Goal: Information Seeking & Learning: Learn about a topic

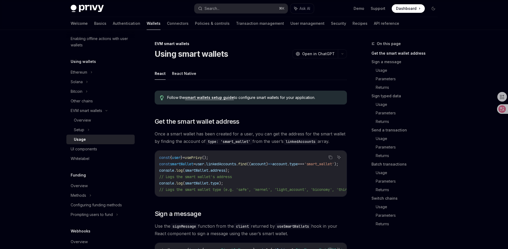
click at [221, 96] on link "smart wallets setup guide" at bounding box center [209, 97] width 49 height 5
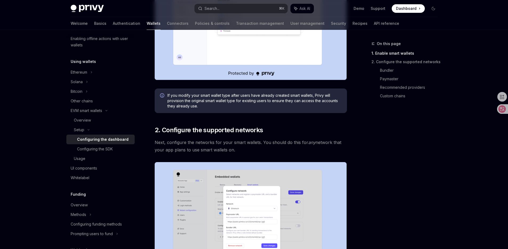
scroll to position [200, 0]
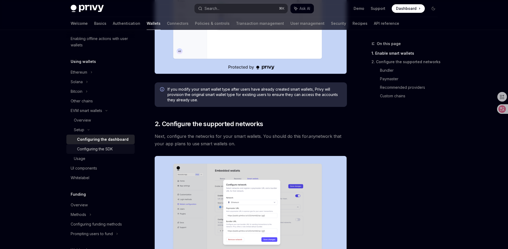
click at [114, 145] on link "Configuring the SDK" at bounding box center [100, 149] width 68 height 10
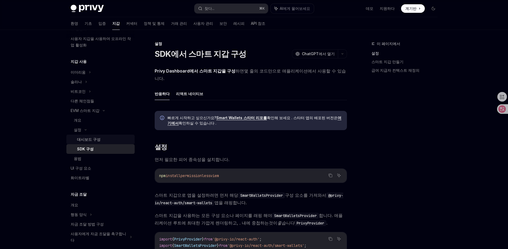
click at [121, 139] on div "대시보드 구성" at bounding box center [104, 139] width 54 height 6
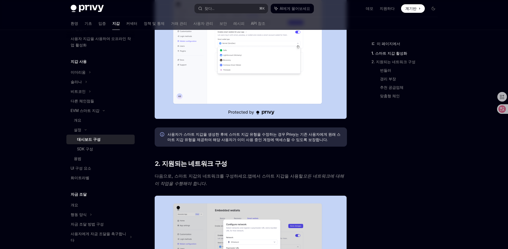
scroll to position [173, 0]
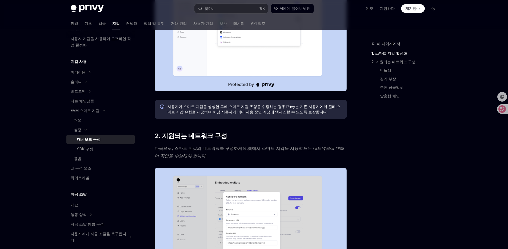
click at [108, 142] on div "대시보드 구성" at bounding box center [104, 139] width 54 height 6
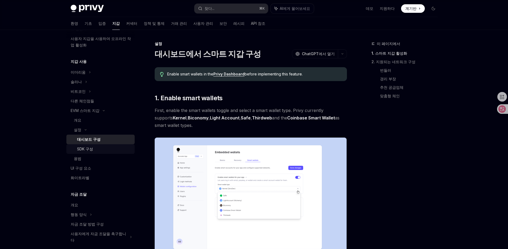
click at [108, 145] on link "SDK 구성" at bounding box center [100, 149] width 68 height 10
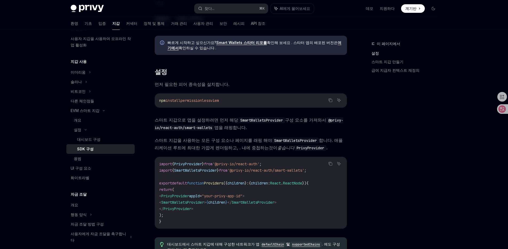
scroll to position [88, 0]
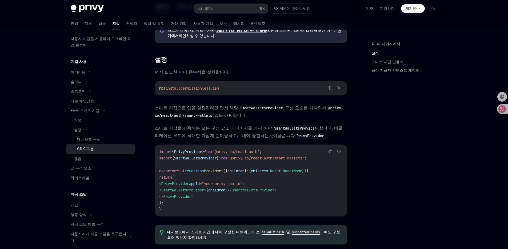
click at [200, 186] on code "import { PrivyProvider } from '@privy-io/react-auth' ; import { SmartWalletsPro…" at bounding box center [250, 181] width 183 height 64
click at [200, 188] on span "SmartWalletsProvider" at bounding box center [182, 190] width 43 height 5
copy span "SmartWalletsProvider"
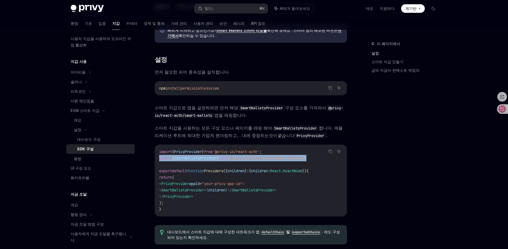
drag, startPoint x: 158, startPoint y: 151, endPoint x: 322, endPoint y: 152, distance: 164.2
click at [322, 152] on div "import { PrivyProvider } from '@privy-io/react-auth' ; import { SmartWalletsPro…" at bounding box center [251, 181] width 192 height 72
copy span "import { SmartWalletsProvider } from '@privy-io/react-auth/smart-wallets' ;"
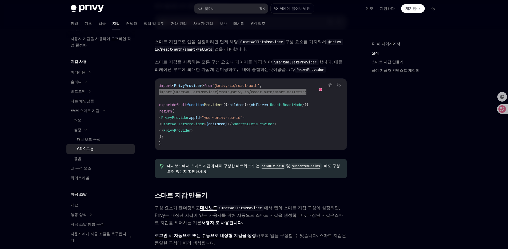
scroll to position [162, 0]
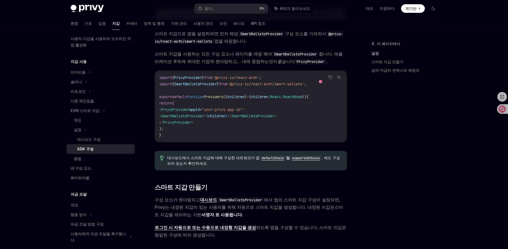
click at [355, 113] on div "이 페이지에서 설정 스마트 지갑 만들기 급여 지급자 컨텍스트 재정의 설정 SDK에서 스마트 지갑 구성 OpenAI ChatGPT에서 열기 Op…" at bounding box center [254, 193] width 376 height 650
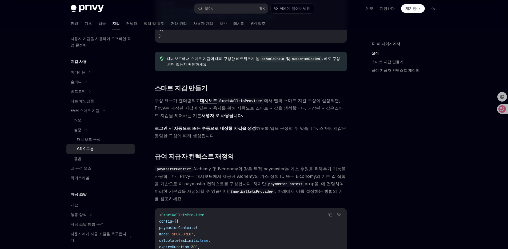
scroll to position [263, 0]
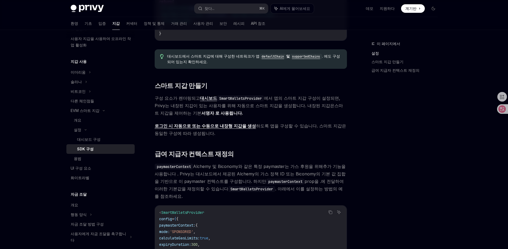
click at [228, 123] on font "로그인 시 자동으로 또는 수동으로 내장형 지갑을 생성" at bounding box center [205, 125] width 101 height 5
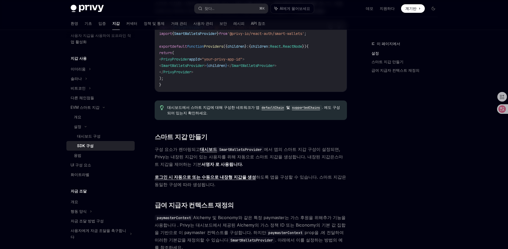
scroll to position [207, 0]
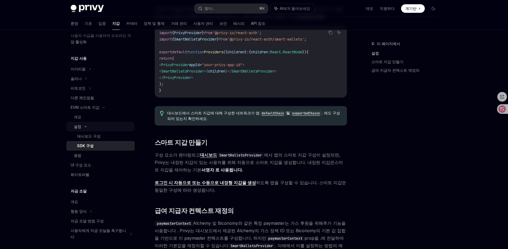
click at [115, 122] on div "설정" at bounding box center [100, 127] width 68 height 10
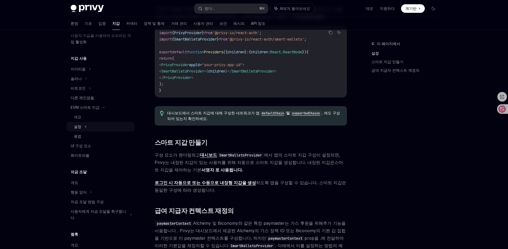
click at [114, 124] on div "설정" at bounding box center [100, 127] width 68 height 10
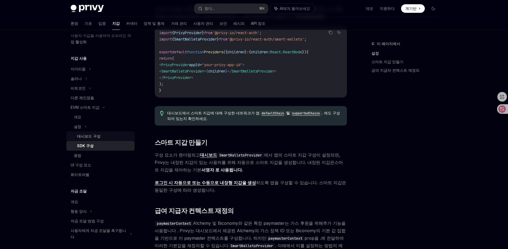
click at [114, 132] on link "대시보드 구성" at bounding box center [100, 137] width 68 height 10
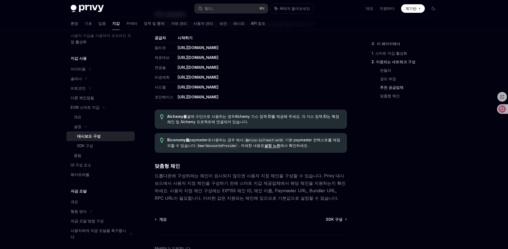
scroll to position [641, 0]
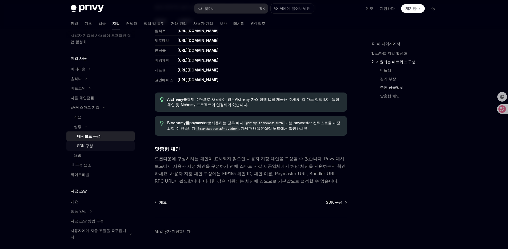
click at [113, 143] on div "SDK 구성" at bounding box center [104, 146] width 54 height 6
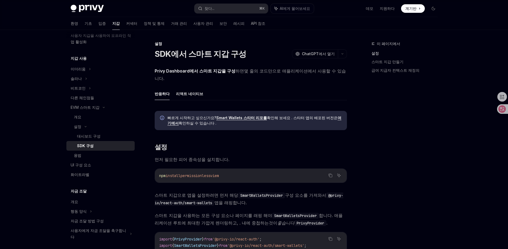
click at [218, 116] on font "Smart Wallets 스타터 리포를" at bounding box center [241, 118] width 51 height 5
click at [171, 24] on font "거래 관리" at bounding box center [179, 23] width 16 height 5
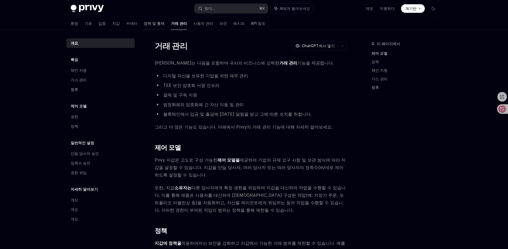
click at [144, 27] on link "정책 및 통제" at bounding box center [154, 23] width 21 height 13
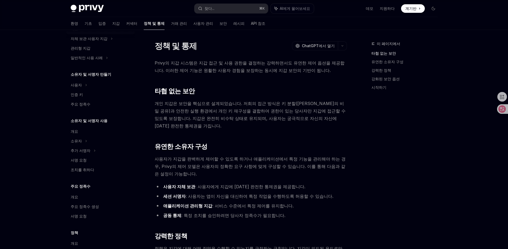
scroll to position [127, 0]
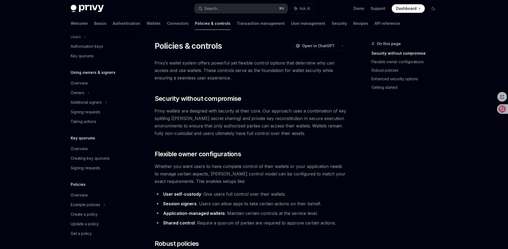
click at [170, 13] on div "Privy Docs home page Search... ⌘ K Ask AI Demo Support Dashboard Dashboard Sear…" at bounding box center [254, 8] width 367 height 17
click at [237, 23] on link "Transaction management" at bounding box center [261, 23] width 48 height 13
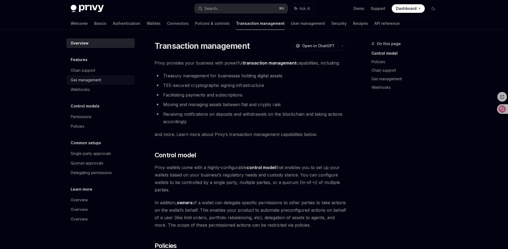
click at [98, 82] on div "Gas management" at bounding box center [86, 80] width 30 height 6
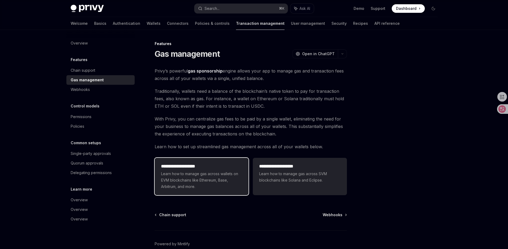
click at [248, 185] on div "**********" at bounding box center [202, 176] width 94 height 37
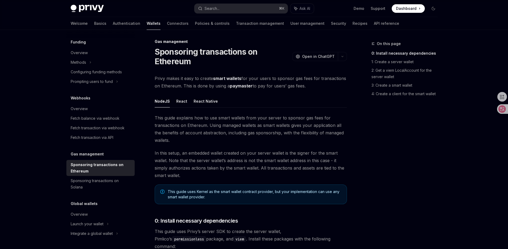
scroll to position [2, 0]
click at [185, 101] on button "React" at bounding box center [181, 101] width 11 height 13
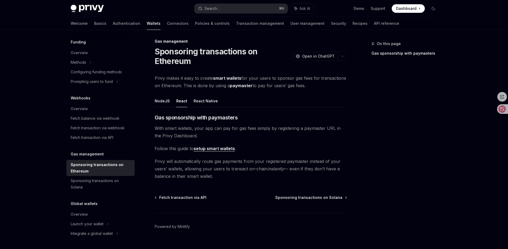
scroll to position [13, 0]
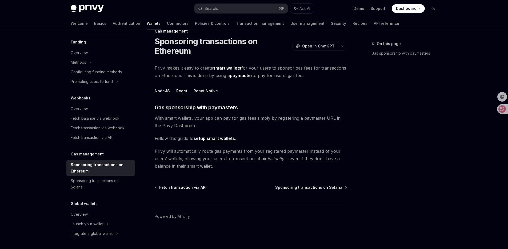
click at [208, 139] on link "setup smart wallets" at bounding box center [214, 139] width 41 height 6
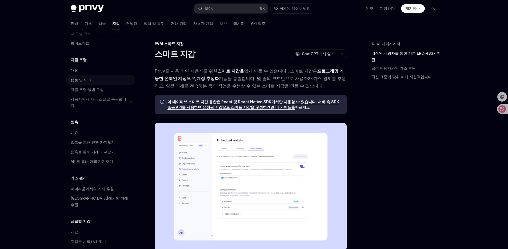
scroll to position [224, 0]
click at [113, 185] on div "이더리움에서의 거래 후원" at bounding box center [101, 188] width 61 height 6
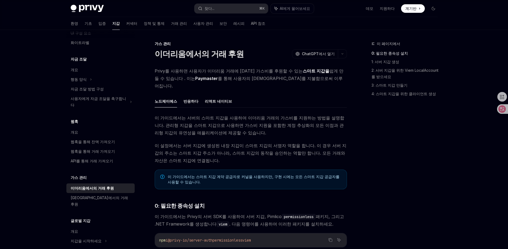
click at [192, 95] on button "반응하다" at bounding box center [191, 101] width 15 height 13
type textarea "*"
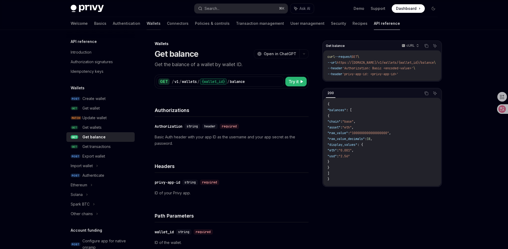
click at [147, 23] on link "Wallets" at bounding box center [154, 23] width 14 height 13
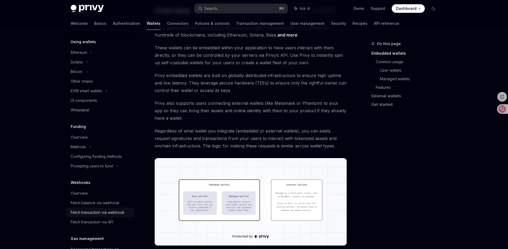
scroll to position [86, 0]
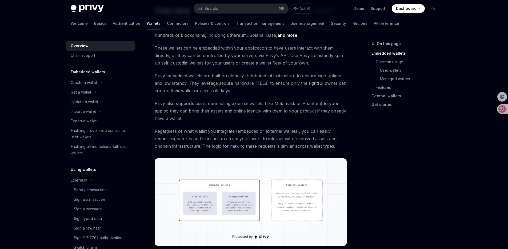
scroll to position [44, 0]
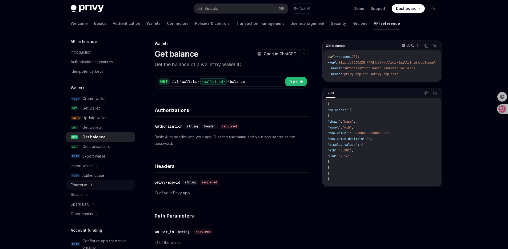
click at [98, 188] on div "Ethereum" at bounding box center [100, 185] width 68 height 10
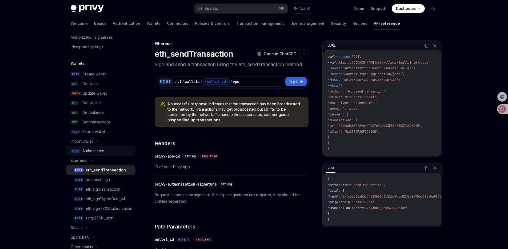
scroll to position [30, 0]
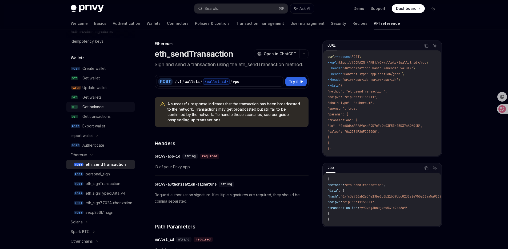
click at [112, 107] on div "Get balance" at bounding box center [106, 107] width 49 height 6
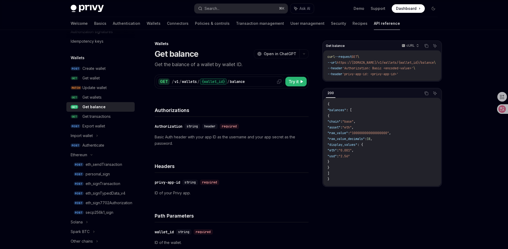
click at [211, 80] on div "{wallet_id}" at bounding box center [213, 81] width 27 height 6
click at [293, 81] on span "Try it" at bounding box center [294, 81] width 10 height 6
type textarea "*"
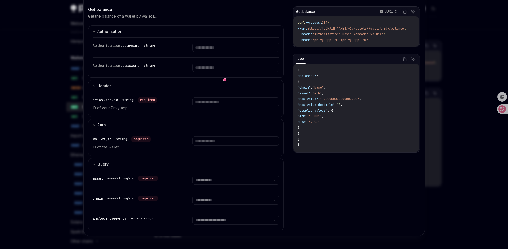
scroll to position [7, 0]
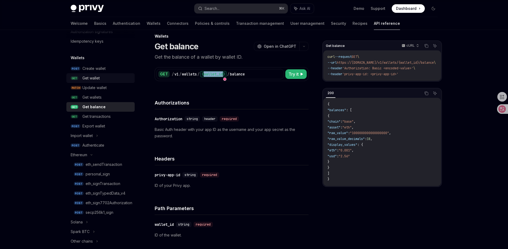
click at [96, 79] on div "Get wallet" at bounding box center [90, 78] width 17 height 6
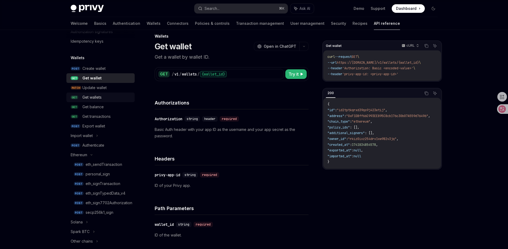
click at [127, 98] on div "Get wallets" at bounding box center [106, 97] width 49 height 6
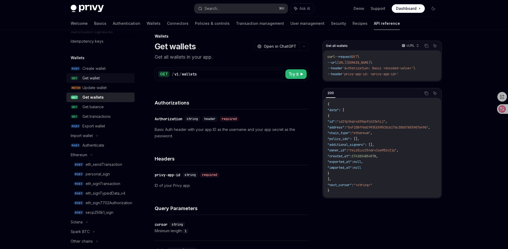
click at [113, 77] on div "Get wallet" at bounding box center [106, 78] width 49 height 6
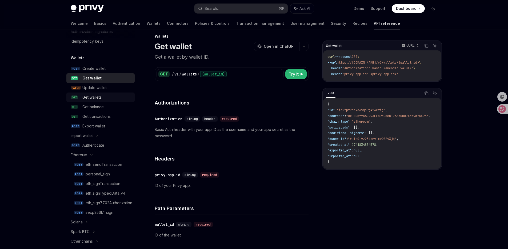
click at [108, 97] on div "Get wallets" at bounding box center [106, 97] width 49 height 6
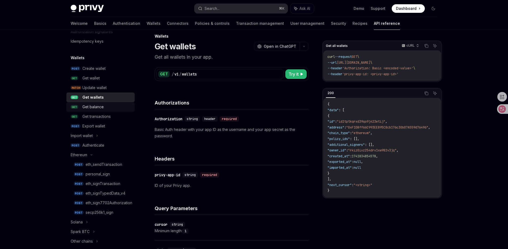
click at [109, 106] on div "Get balance" at bounding box center [106, 107] width 49 height 6
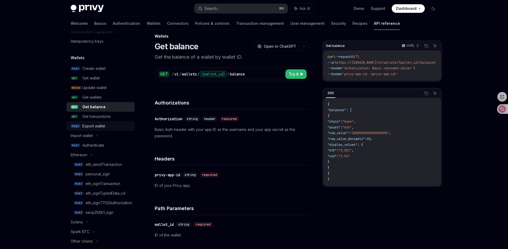
scroll to position [40, 0]
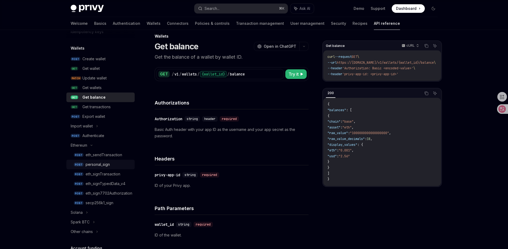
click at [107, 161] on div "personal_sign" at bounding box center [98, 164] width 24 height 6
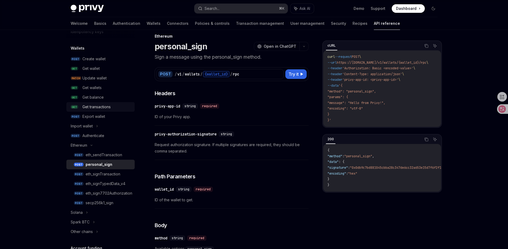
click at [102, 104] on div "Get transactions" at bounding box center [96, 107] width 28 height 6
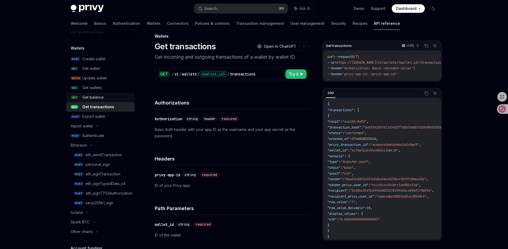
click at [104, 97] on div "Get balance" at bounding box center [106, 97] width 49 height 6
type textarea "*"
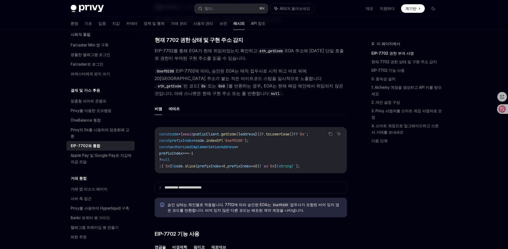
scroll to position [166, 0]
click at [215, 182] on summary "**********" at bounding box center [251, 187] width 192 height 11
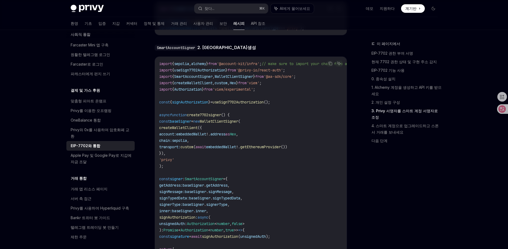
scroll to position [910, 0]
click at [200, 101] on span "signAuthorization" at bounding box center [190, 103] width 36 height 5
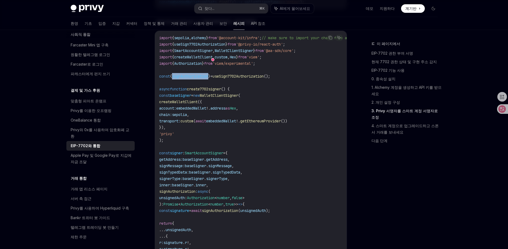
scroll to position [973, 0]
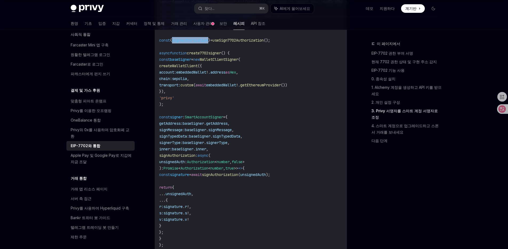
copy span "signAuthorization"
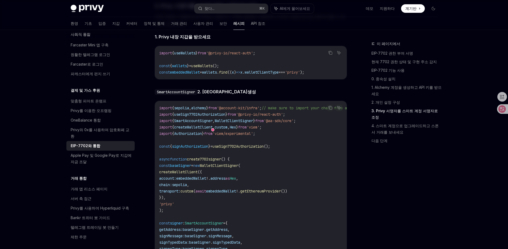
scroll to position [867, 0]
click at [330, 105] on code "import { sepolia , alchemy } from '@account-kit/infra' ; // make sure to import…" at bounding box center [280, 239] width 243 height 269
click at [330, 106] on icon "코드 블록의 내용을 복사하세요" at bounding box center [331, 108] width 4 height 4
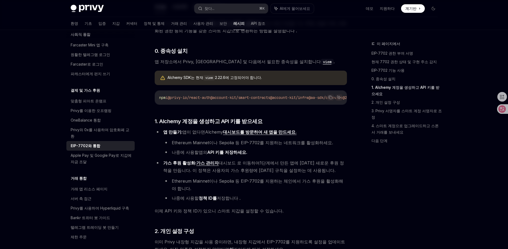
scroll to position [472, 0]
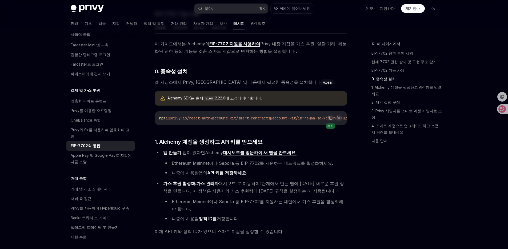
click at [332, 115] on button "코드 블록의 내용을 복사하세요" at bounding box center [330, 118] width 7 height 7
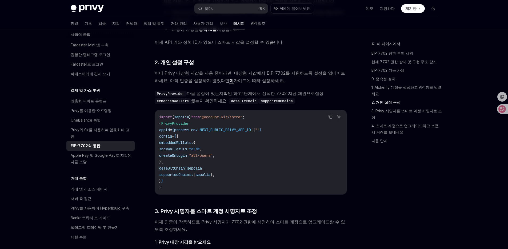
scroll to position [714, 0]
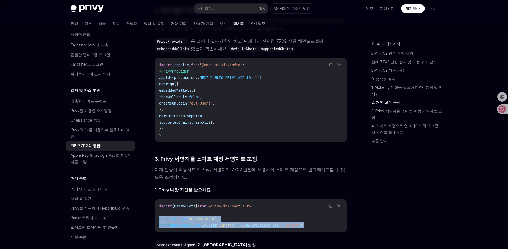
drag, startPoint x: 161, startPoint y: 198, endPoint x: 336, endPoint y: 203, distance: 174.4
click at [336, 203] on div "import { useWallets } from '@privy-io/react-auth' ; const { wallets } = useWall…" at bounding box center [251, 215] width 192 height 33
copy code "const { wallets } = useWallets (); const embeddedWallet = wallets . find (( x )…"
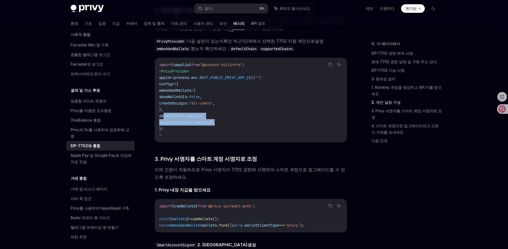
drag, startPoint x: 170, startPoint y: 94, endPoint x: 238, endPoint y: 98, distance: 68.2
click at [238, 98] on code "import { sepolia } from "@account-kit/infra" ; < PrivyProvider appId = { proces…" at bounding box center [250, 100] width 183 height 77
copy code "defaultChain: sepolia , supportedChains: [ sepolia ],"
click at [160, 62] on span "import" at bounding box center [165, 64] width 13 height 5
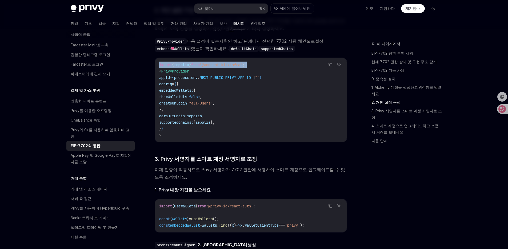
drag, startPoint x: 159, startPoint y: 44, endPoint x: 267, endPoint y: 44, distance: 108.6
click at [268, 58] on div "import { sepolia } from "@account-kit/infra" ; < PrivyProvider appId = { proces…" at bounding box center [251, 100] width 192 height 84
copy code "import { sepolia } from "@account-kit/infra" ;"
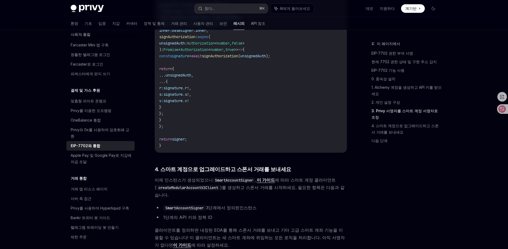
scroll to position [1147, 0]
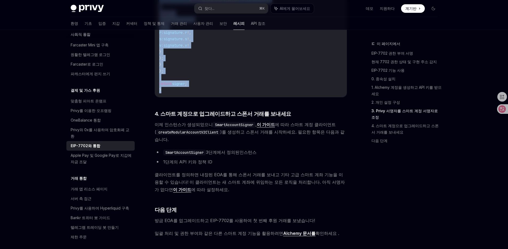
drag, startPoint x: 159, startPoint y: 55, endPoint x: 200, endPoint y: 71, distance: 44.0
copy code "async function create7702signer () { const baseSigner = new WalletClientSigner …"
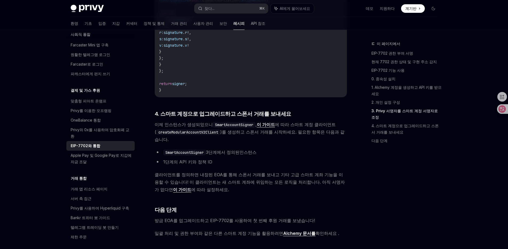
click at [259, 122] on font "이 가이드" at bounding box center [266, 124] width 18 height 5
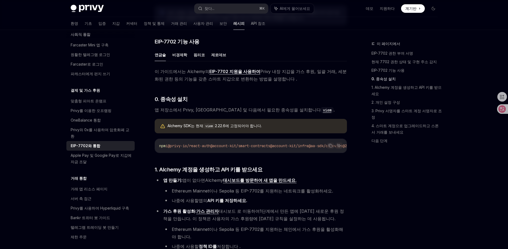
scroll to position [443, 0]
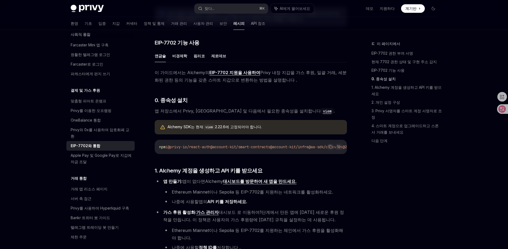
click at [221, 70] on font "EIP-7702 지원을 사용하여" at bounding box center [235, 72] width 51 height 5
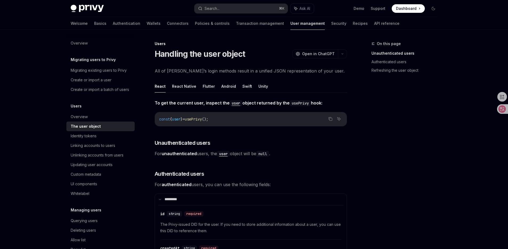
click at [119, 19] on div "Welcome Basics Authentication Wallets Connectors Policies & controls Transactio…" at bounding box center [235, 23] width 329 height 13
click at [147, 20] on link "Wallets" at bounding box center [154, 23] width 14 height 13
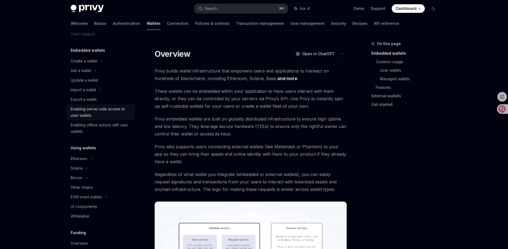
scroll to position [67, 0]
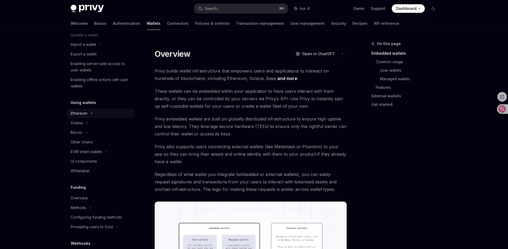
click at [93, 21] on div "Ethereum" at bounding box center [100, 16] width 68 height 10
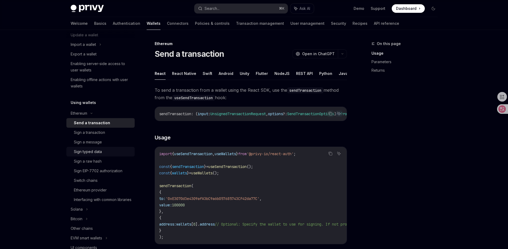
click at [113, 147] on link "Sign typed data" at bounding box center [100, 152] width 68 height 10
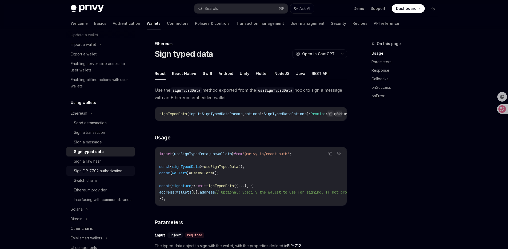
click at [116, 171] on div "Sign EIP-7702 authorization" at bounding box center [98, 171] width 49 height 6
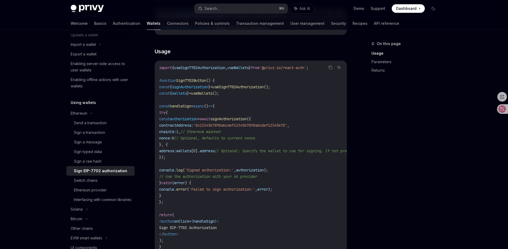
scroll to position [297, 0]
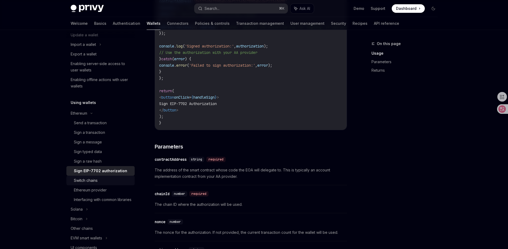
click at [104, 178] on div "Switch chains" at bounding box center [103, 180] width 58 height 6
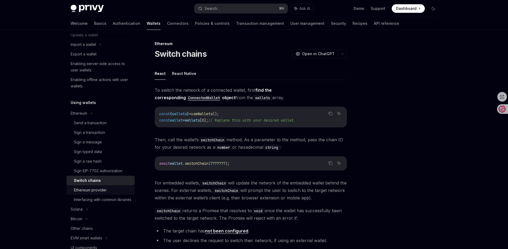
click at [102, 187] on div "Ethereum provider" at bounding box center [90, 190] width 33 height 6
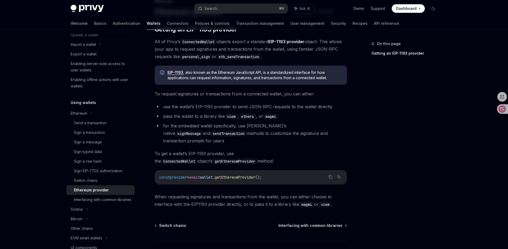
scroll to position [39, 0]
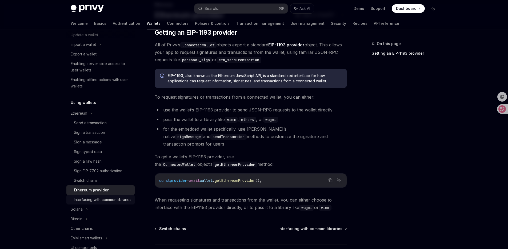
click at [111, 201] on div "Interfacing with common libraries" at bounding box center [103, 200] width 58 height 6
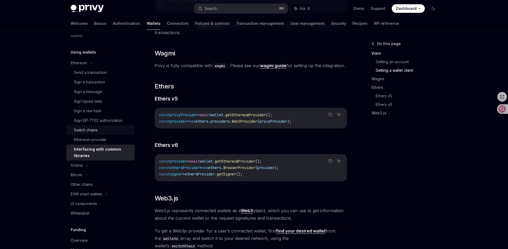
scroll to position [133, 0]
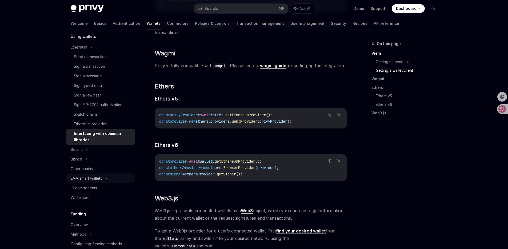
click at [99, 176] on div "EVM smart wallets" at bounding box center [86, 178] width 31 height 6
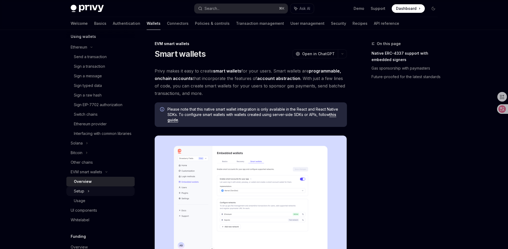
click at [102, 196] on div "Setup" at bounding box center [100, 192] width 68 height 10
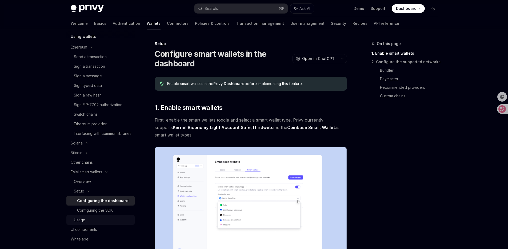
click at [94, 223] on div "Usage" at bounding box center [103, 220] width 58 height 6
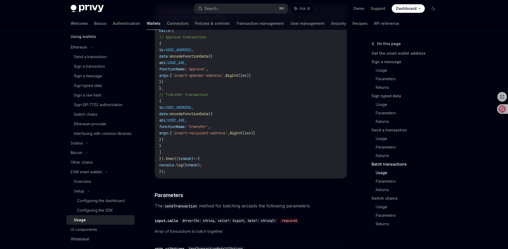
scroll to position [1194, 0]
drag, startPoint x: 177, startPoint y: 51, endPoint x: 207, endPoint y: 161, distance: 114.7
click at [207, 161] on code "import { useSmartWallets } from '@privy-io/react-auth/smart-wallets' ; const { …" at bounding box center [250, 91] width 183 height 167
copy code "// Approve transaction { to: USDC_ADDRESS , data: encodeFunctionData ({ abi: US…"
click at [258, 25] on div "Welcome Basics Authentication Wallets Connectors Policies & controls Transactio…" at bounding box center [235, 23] width 329 height 13
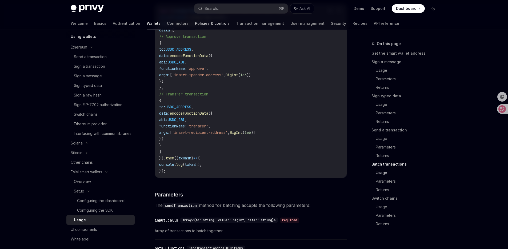
click at [195, 22] on link "Policies & controls" at bounding box center [212, 23] width 35 height 13
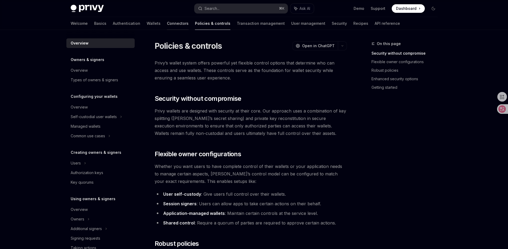
drag, startPoint x: 158, startPoint y: 25, endPoint x: 161, endPoint y: 25, distance: 3.2
click at [167, 25] on link "Connectors" at bounding box center [178, 23] width 22 height 13
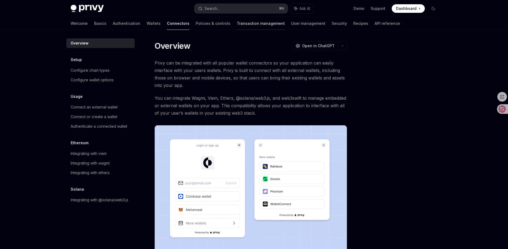
click at [237, 22] on link "Transaction management" at bounding box center [261, 23] width 48 height 13
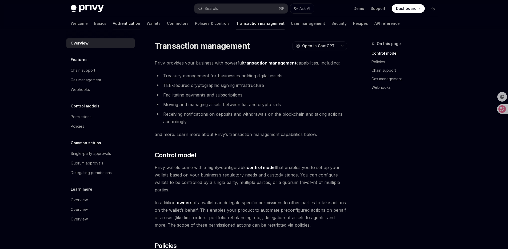
click at [113, 26] on link "Authentication" at bounding box center [126, 23] width 27 height 13
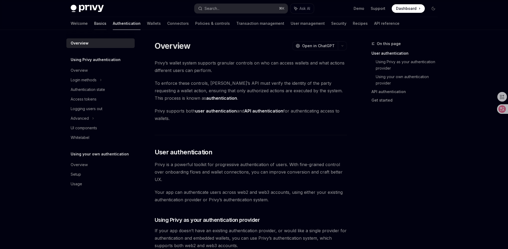
click at [94, 25] on link "Basics" at bounding box center [100, 23] width 12 height 13
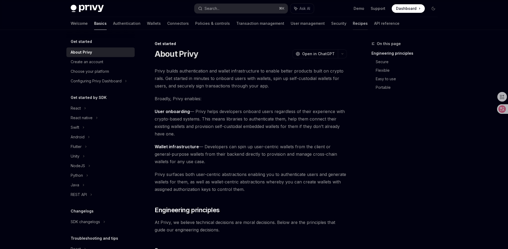
click at [353, 26] on link "Recipes" at bounding box center [360, 23] width 15 height 13
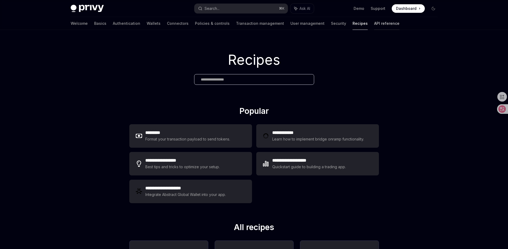
click at [374, 26] on link "API reference" at bounding box center [386, 23] width 25 height 13
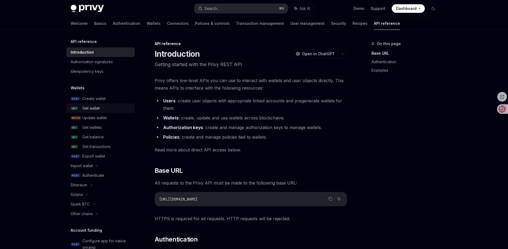
click at [106, 110] on div "Get wallet" at bounding box center [106, 108] width 49 height 6
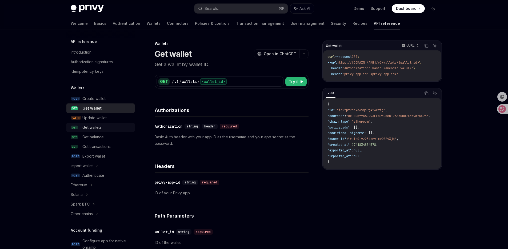
click at [108, 127] on div "Get wallets" at bounding box center [106, 127] width 49 height 6
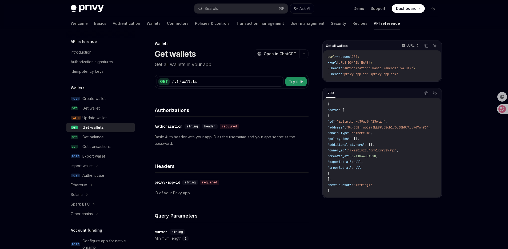
click at [297, 85] on button "Try it" at bounding box center [296, 82] width 21 height 10
type textarea "*"
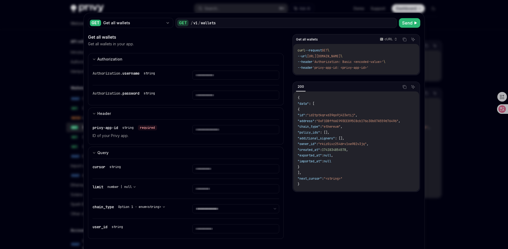
click at [238, 135] on div at bounding box center [235, 132] width 87 height 14
click at [238, 80] on input "text" at bounding box center [235, 75] width 87 height 9
click at [268, 80] on input "text" at bounding box center [235, 75] width 87 height 9
paste input "**********"
type input "**********"
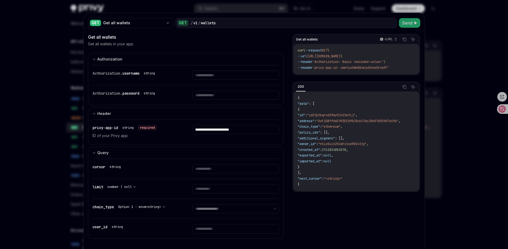
click at [406, 22] on span "Send" at bounding box center [408, 23] width 10 height 6
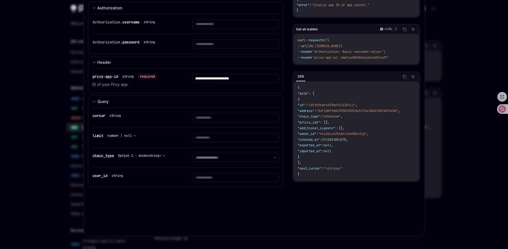
scroll to position [1, 0]
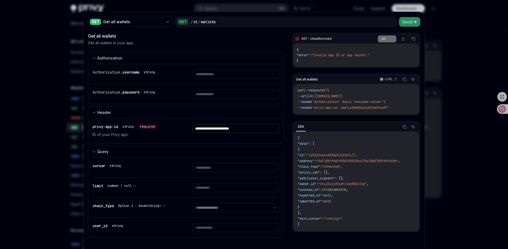
type textarea "*"
click at [256, 79] on input "**********" at bounding box center [235, 74] width 87 height 9
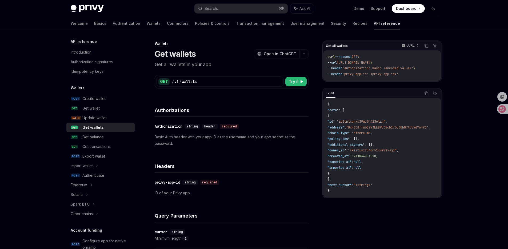
click at [291, 82] on span "Try it" at bounding box center [294, 81] width 10 height 6
type textarea "*"
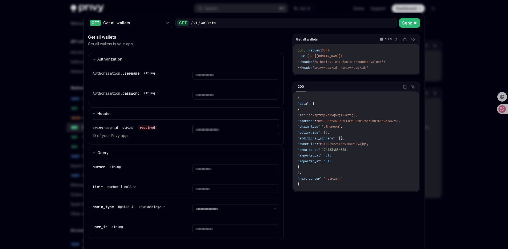
click at [227, 80] on input "text" at bounding box center [235, 75] width 87 height 9
paste input "**********"
type input "**********"
click at [406, 21] on span "Send" at bounding box center [408, 23] width 10 height 6
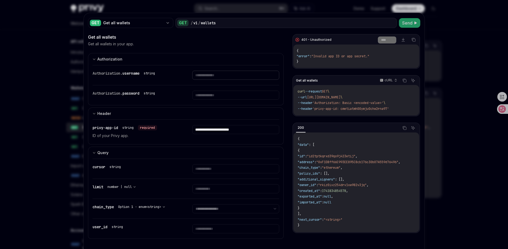
click at [248, 80] on input "text" at bounding box center [235, 75] width 87 height 9
click at [190, 96] on div "Authorization. password string" at bounding box center [186, 95] width 187 height 20
click at [219, 75] on input "text" at bounding box center [235, 75] width 87 height 9
type input "******"
click at [215, 69] on div "Authorization. username string" at bounding box center [181, 75] width 177 height 20
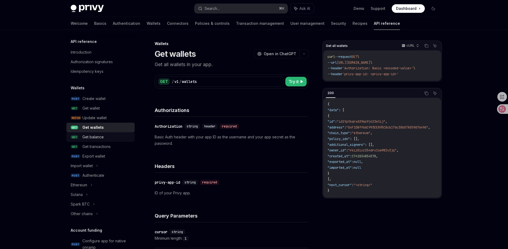
click at [100, 136] on div "Get balance" at bounding box center [92, 137] width 21 height 6
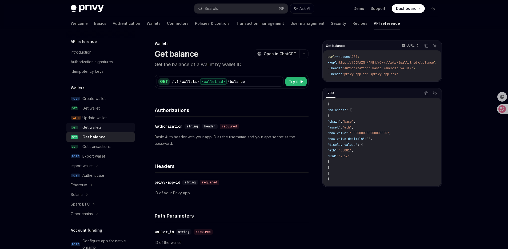
click at [103, 127] on div "Get wallets" at bounding box center [106, 127] width 49 height 6
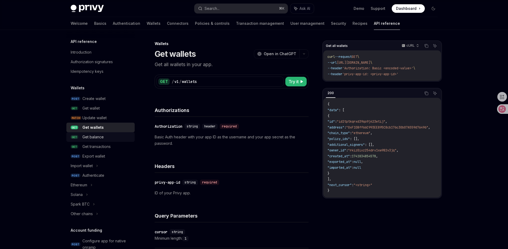
click at [100, 133] on link "GET Get balance" at bounding box center [100, 137] width 68 height 10
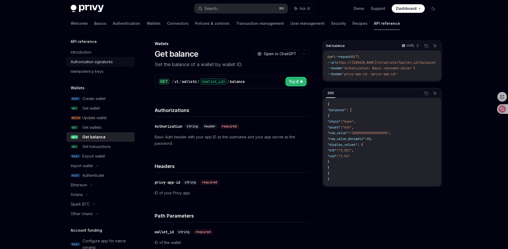
click at [104, 59] on div "Authorization signatures" at bounding box center [92, 62] width 42 height 6
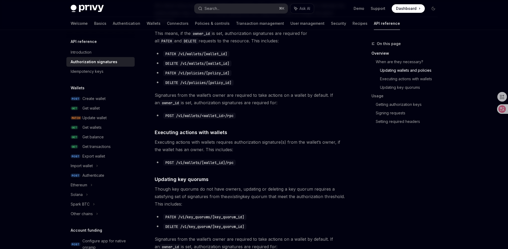
scroll to position [78, 0]
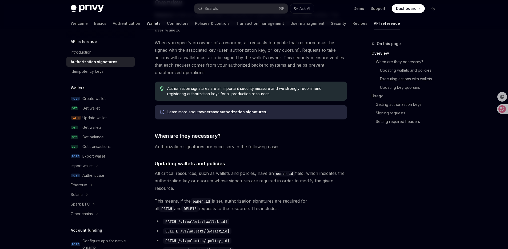
click at [147, 27] on link "Wallets" at bounding box center [154, 23] width 14 height 13
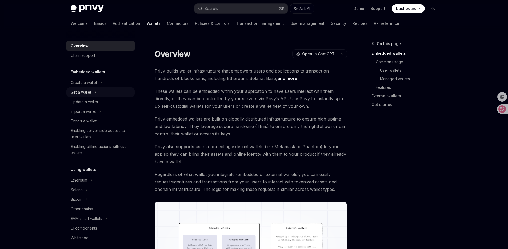
click at [104, 90] on div "Get a wallet" at bounding box center [100, 93] width 68 height 10
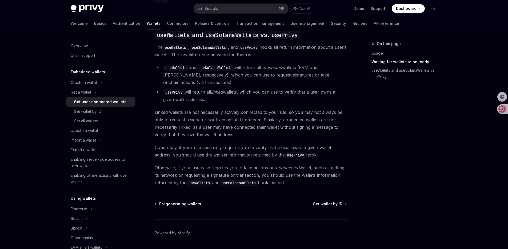
scroll to position [472, 0]
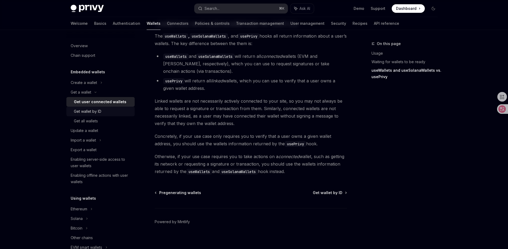
click at [120, 115] on link "Get wallet by ID" at bounding box center [100, 112] width 68 height 10
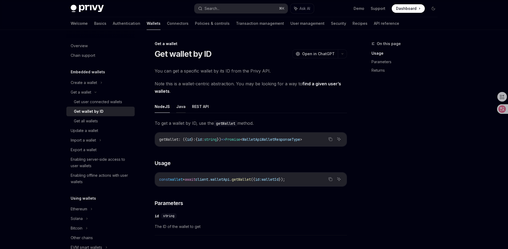
click at [180, 106] on button "Java" at bounding box center [180, 106] width 9 height 13
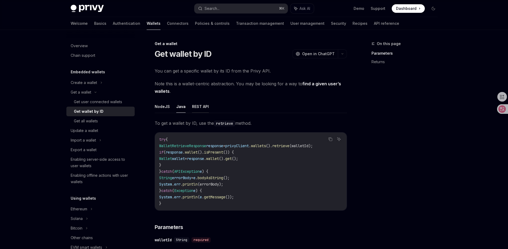
click at [195, 106] on button "REST API" at bounding box center [200, 106] width 17 height 13
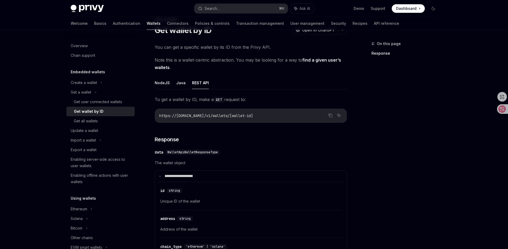
scroll to position [7, 0]
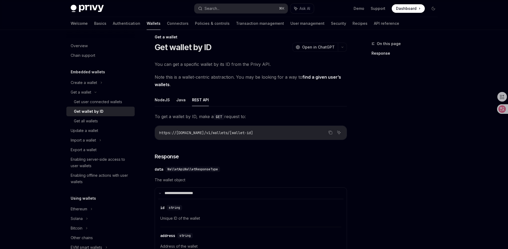
click at [170, 104] on ul "NodeJS Java REST API" at bounding box center [251, 100] width 192 height 13
click at [165, 101] on button "NodeJS" at bounding box center [162, 100] width 15 height 13
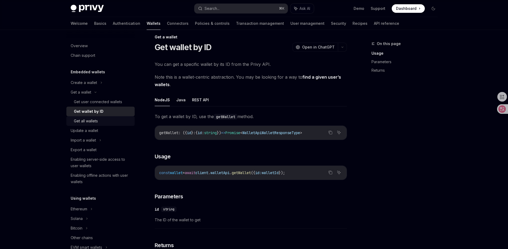
click at [111, 121] on div "Get all wallets" at bounding box center [103, 121] width 58 height 6
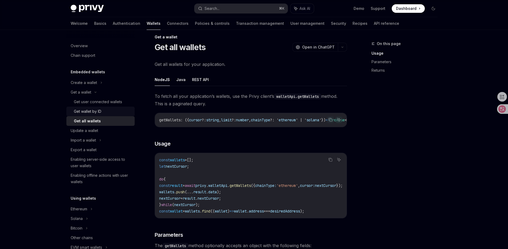
click at [106, 111] on div "Get wallet by ID" at bounding box center [103, 111] width 58 height 6
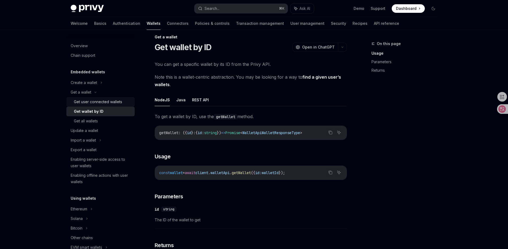
click at [106, 99] on div "Get user connected wallets" at bounding box center [98, 102] width 48 height 6
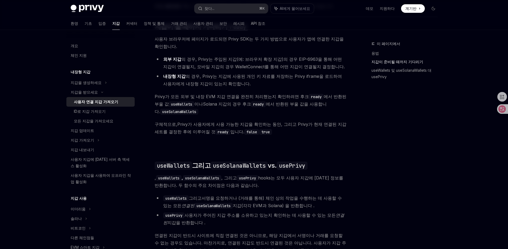
scroll to position [431, 0]
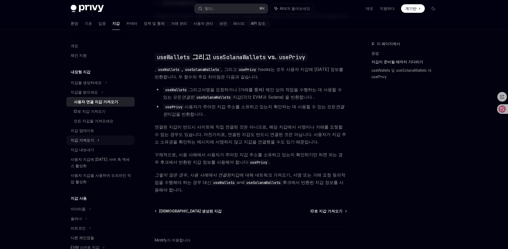
click at [88, 141] on font "지갑 가져오기" at bounding box center [82, 140] width 23 height 5
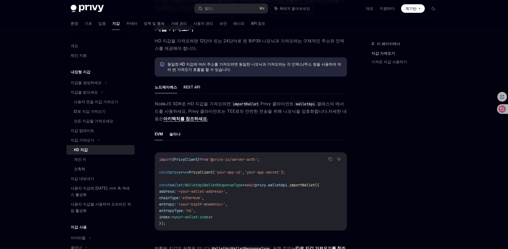
scroll to position [189, 0]
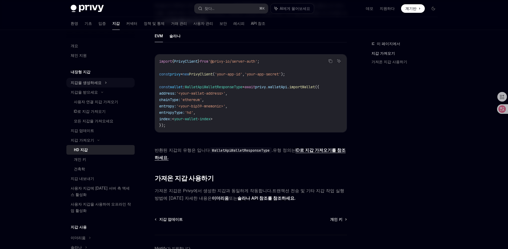
click at [105, 85] on icon at bounding box center [106, 83] width 2 height 6
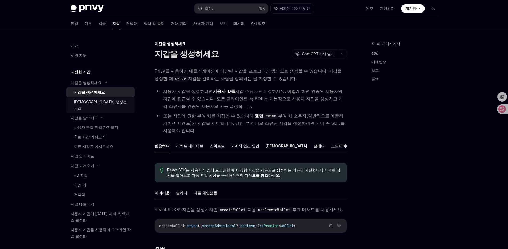
click at [95, 97] on link "[DEMOGRAPHIC_DATA] 생성된 지갑" at bounding box center [100, 105] width 68 height 16
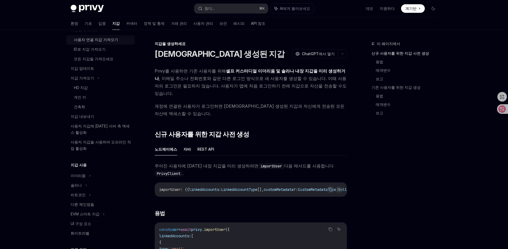
scroll to position [94, 0]
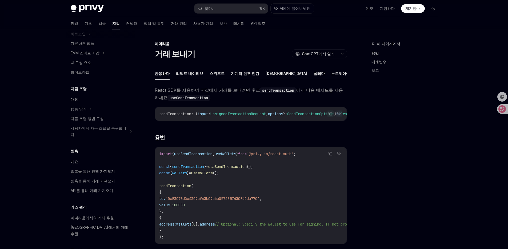
scroll to position [345, 0]
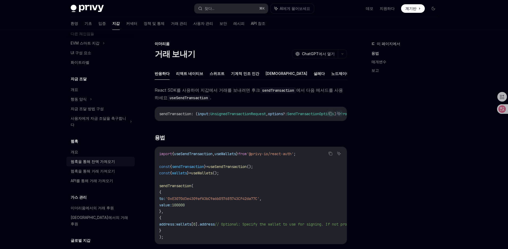
click at [90, 159] on font "웹훅을 통해 잔액 가져오기" at bounding box center [93, 161] width 44 height 5
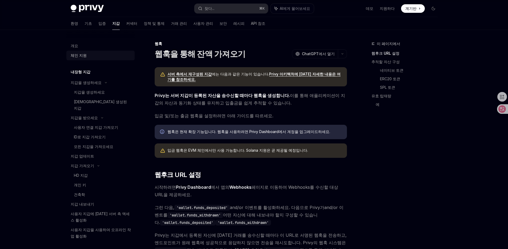
click at [100, 57] on div "체인 지원" at bounding box center [101, 55] width 61 height 6
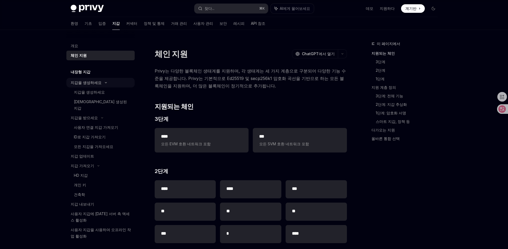
click at [93, 87] on div "지갑을 생성하세요" at bounding box center [100, 83] width 68 height 10
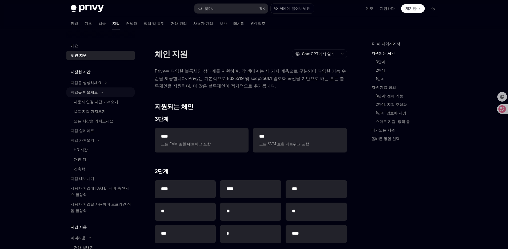
click at [93, 88] on div "지갑을 받으세요" at bounding box center [100, 93] width 68 height 10
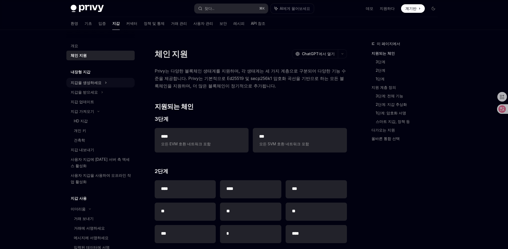
click at [93, 86] on div "지갑을 생성하세요" at bounding box center [100, 83] width 68 height 10
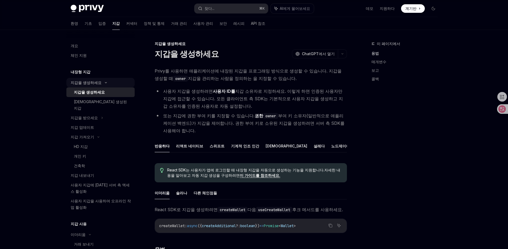
click at [93, 93] on font "지갑을 생성하세요" at bounding box center [89, 92] width 31 height 5
type textarea "*"
